Goal: Find specific page/section: Find specific page/section

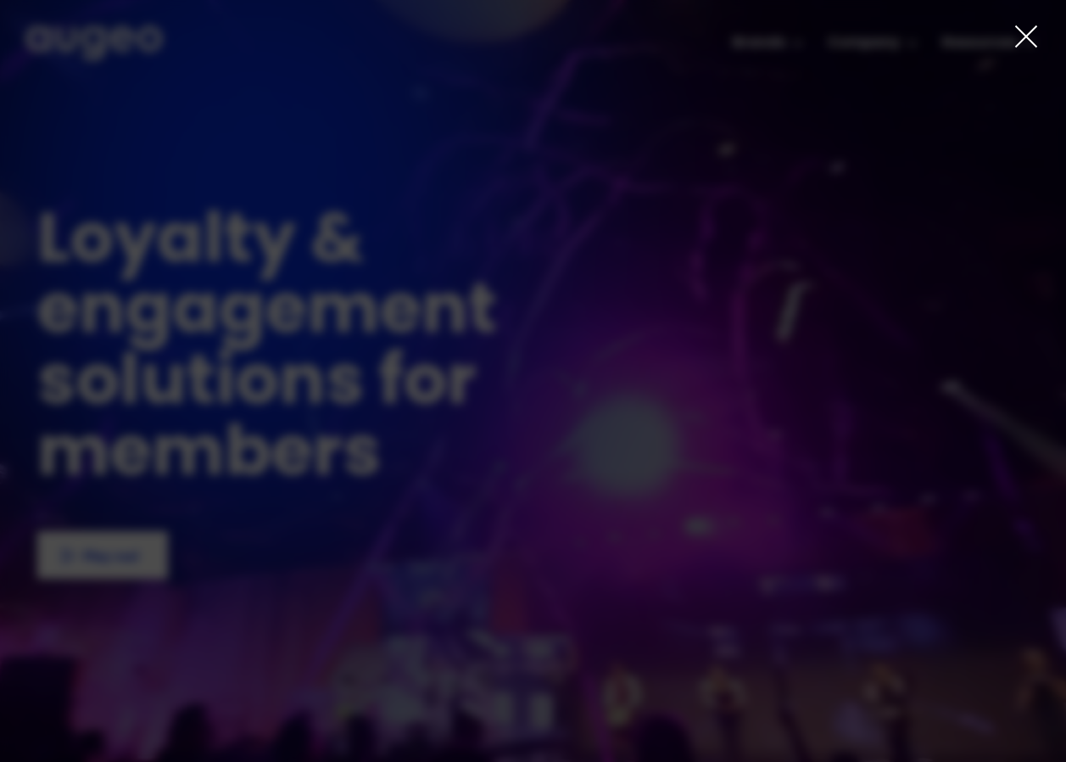
click at [1022, 34] on icon at bounding box center [1026, 36] width 25 height 25
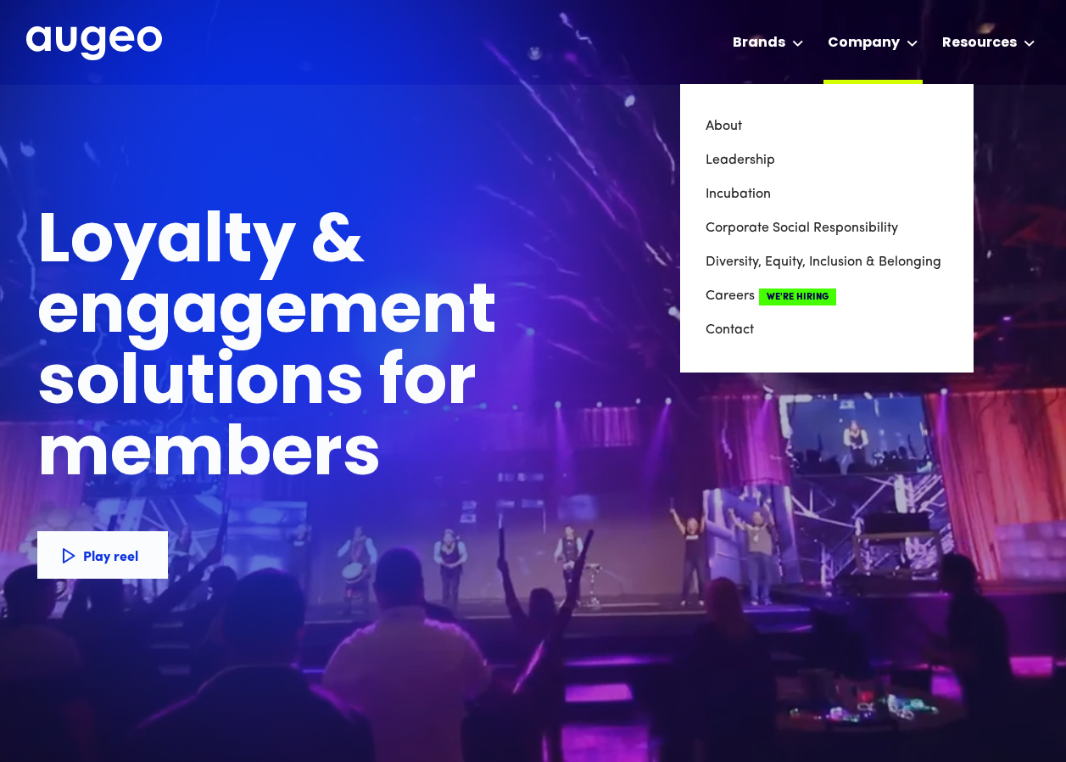
click at [913, 42] on icon at bounding box center [913, 43] width 12 height 7
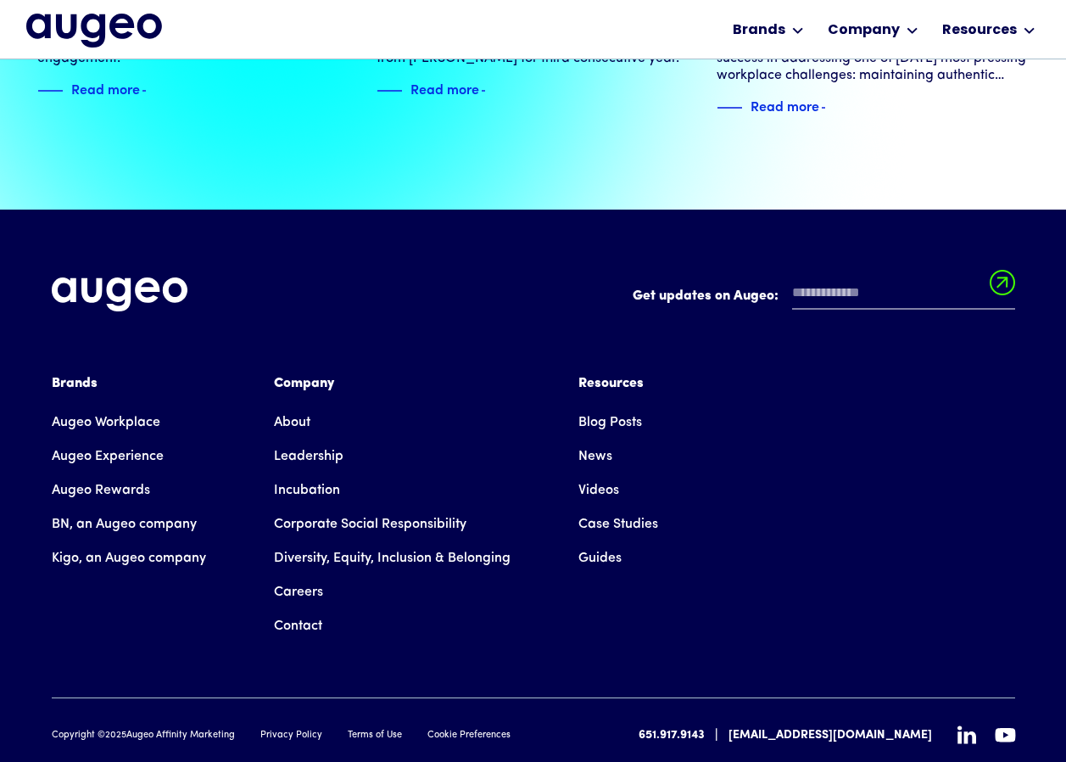
scroll to position [3820, 0]
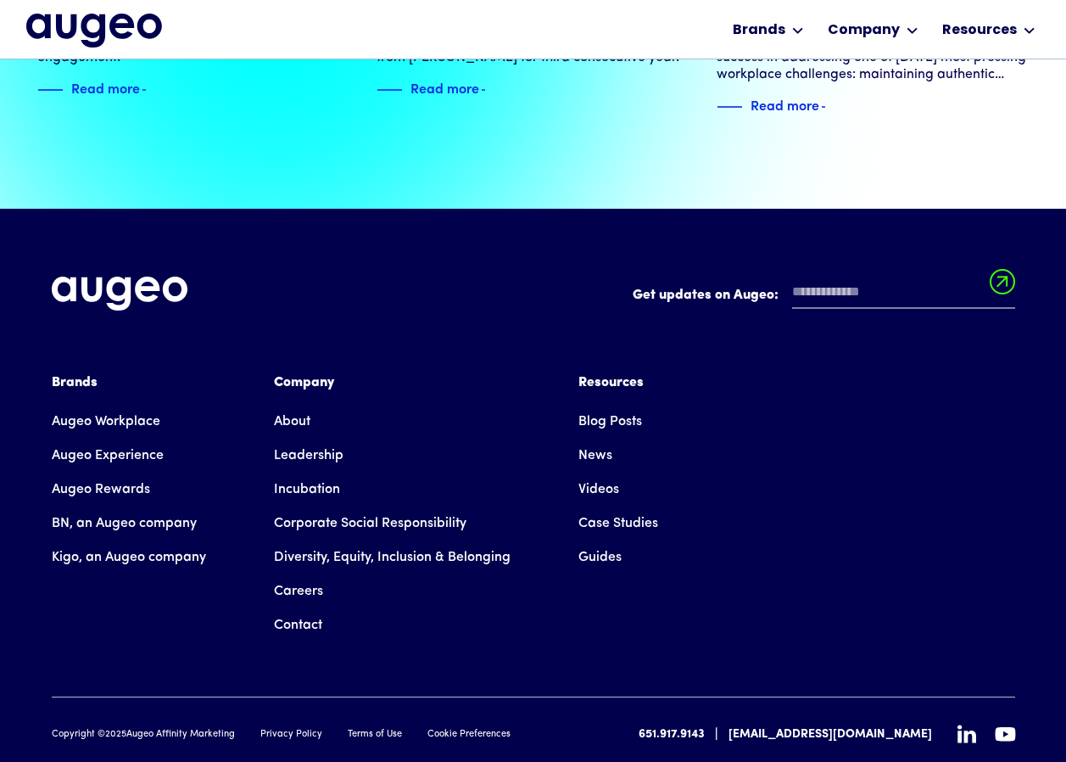
click at [299, 574] on link "Careers" at bounding box center [298, 591] width 49 height 34
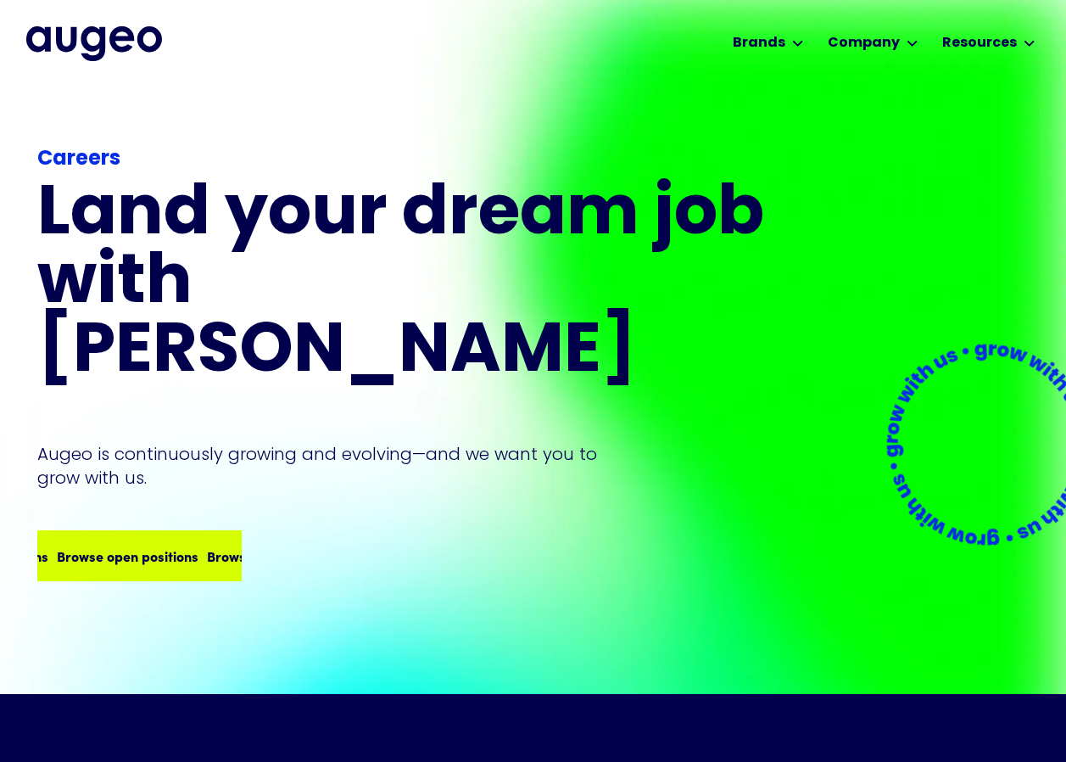
click at [153, 546] on div "Browse open positions Browse open positions Browse open positions Browse open p…" at bounding box center [182, 556] width 601 height 20
